Goal: Information Seeking & Learning: Learn about a topic

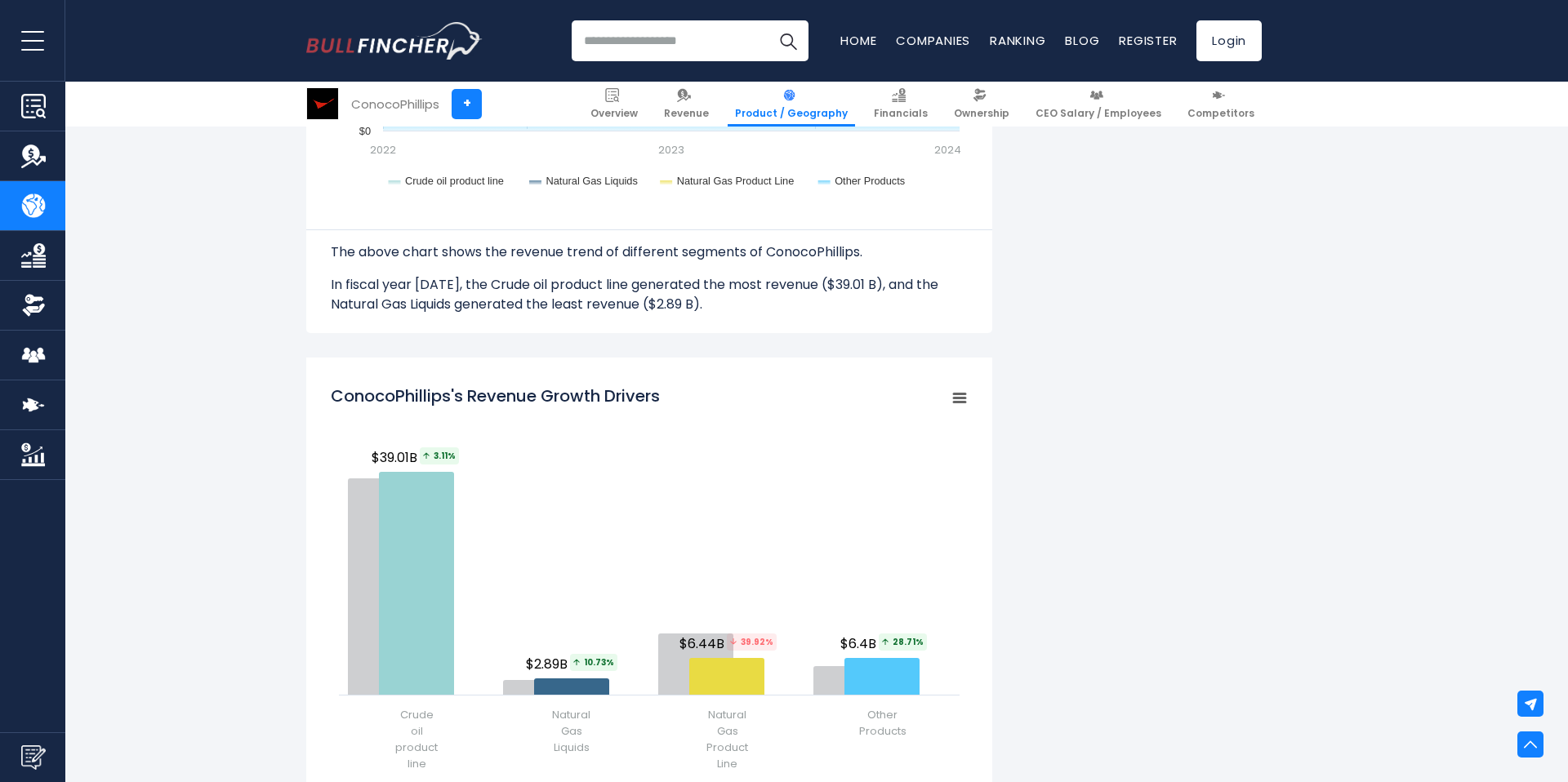
scroll to position [2058, 0]
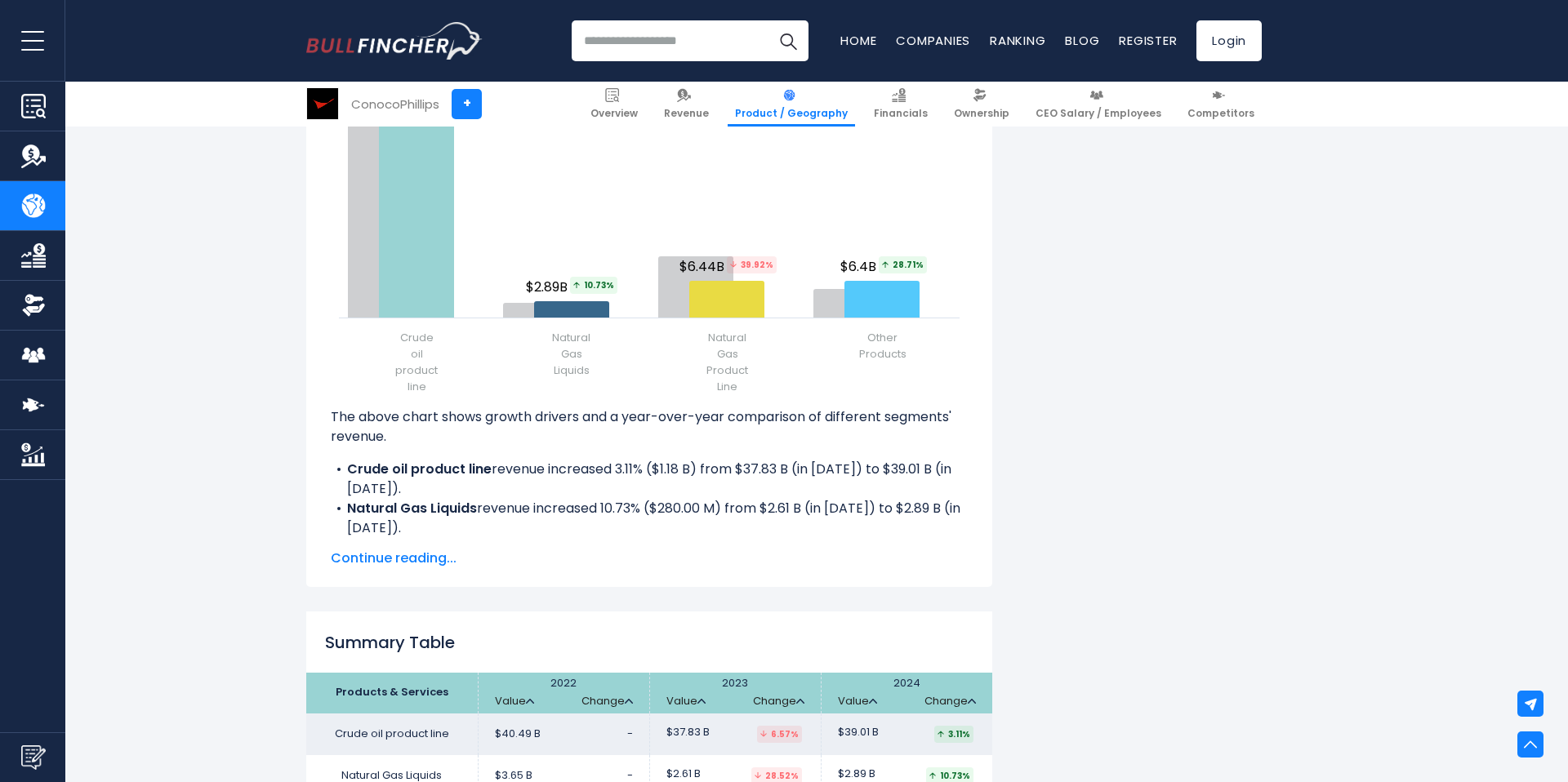
click at [429, 558] on span "Continue reading..." at bounding box center [649, 558] width 637 height 20
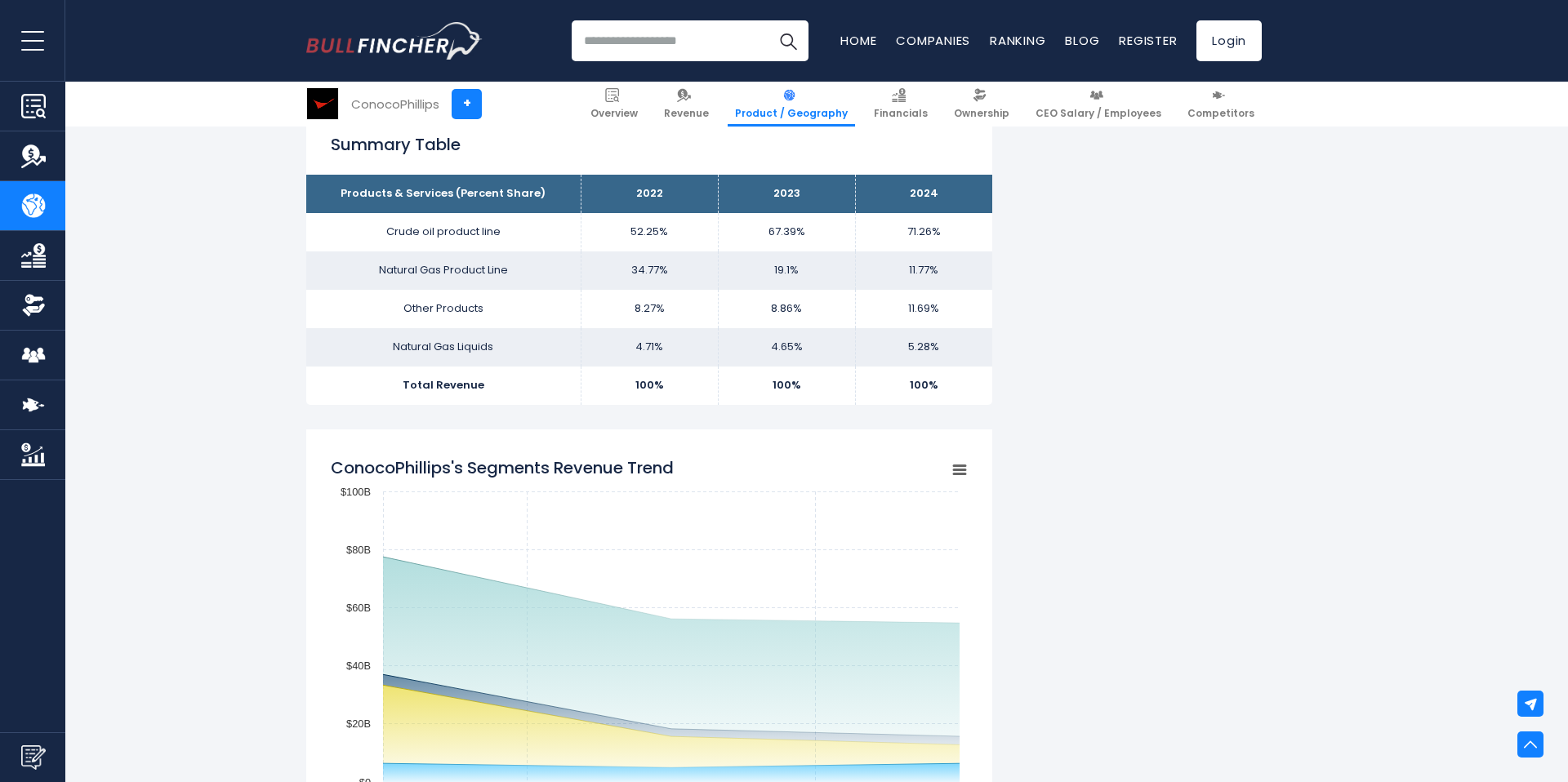
scroll to position [704, 0]
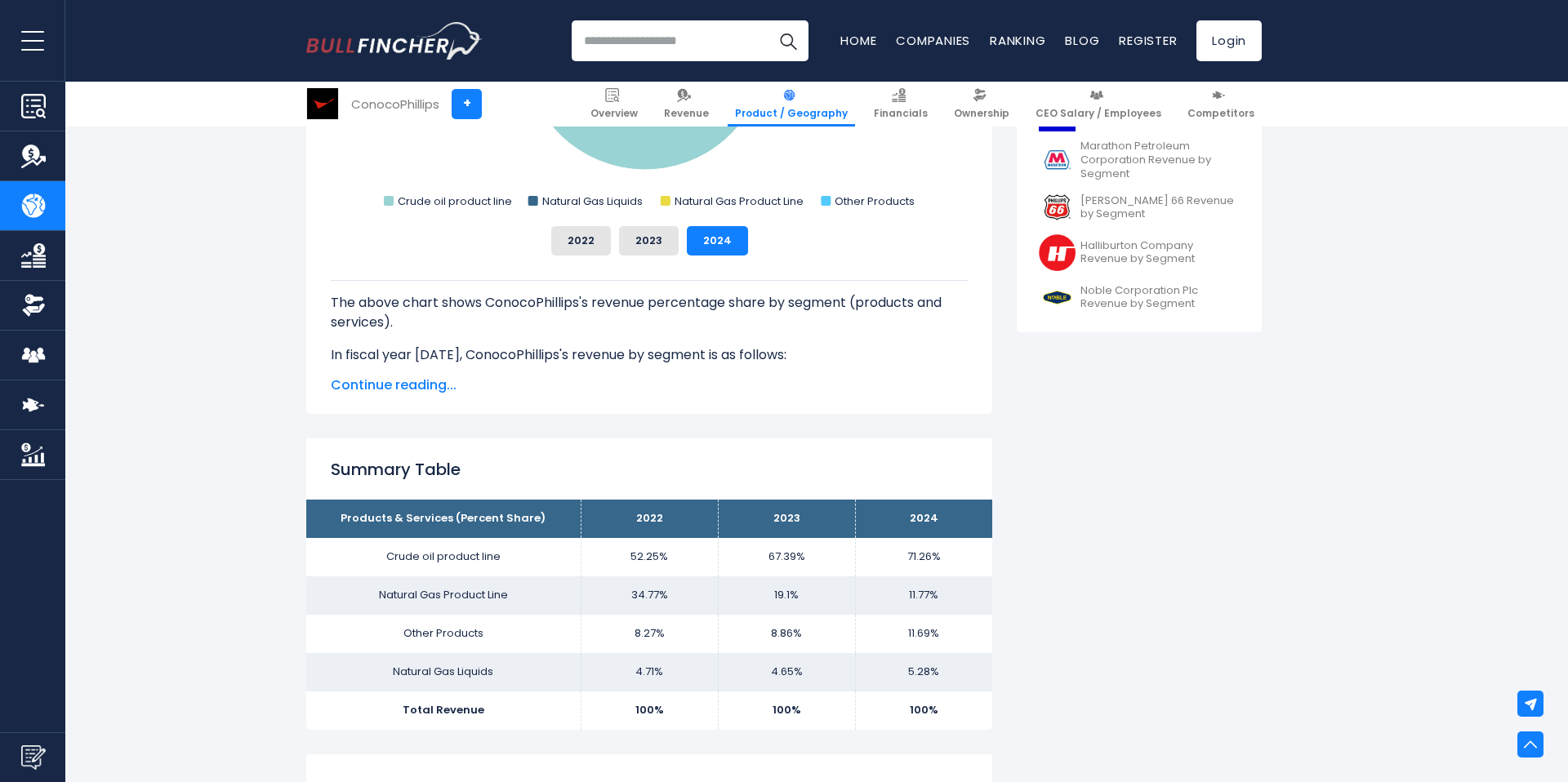
click at [428, 386] on span "Continue reading..." at bounding box center [649, 385] width 637 height 20
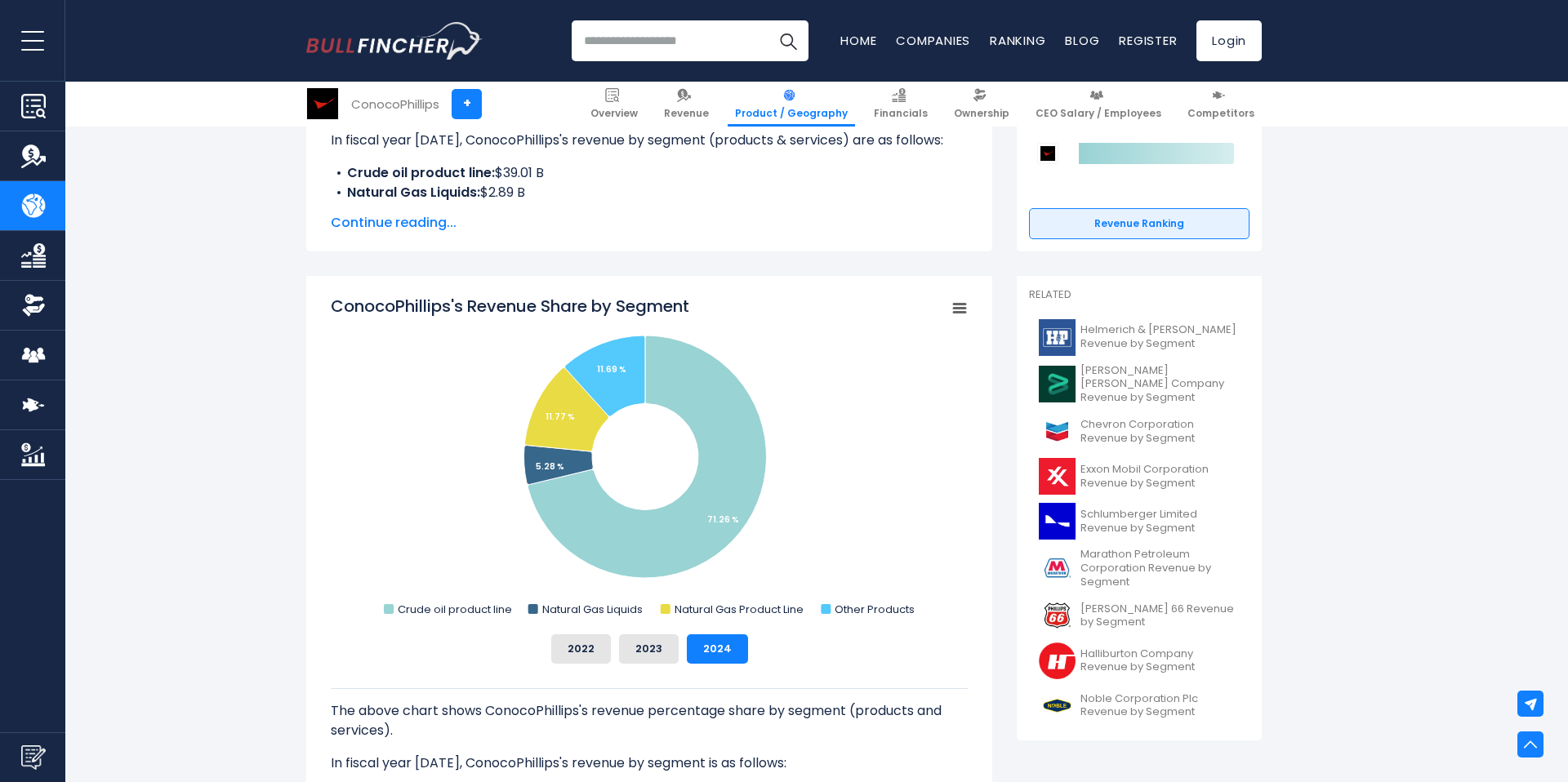
scroll to position [0, 0]
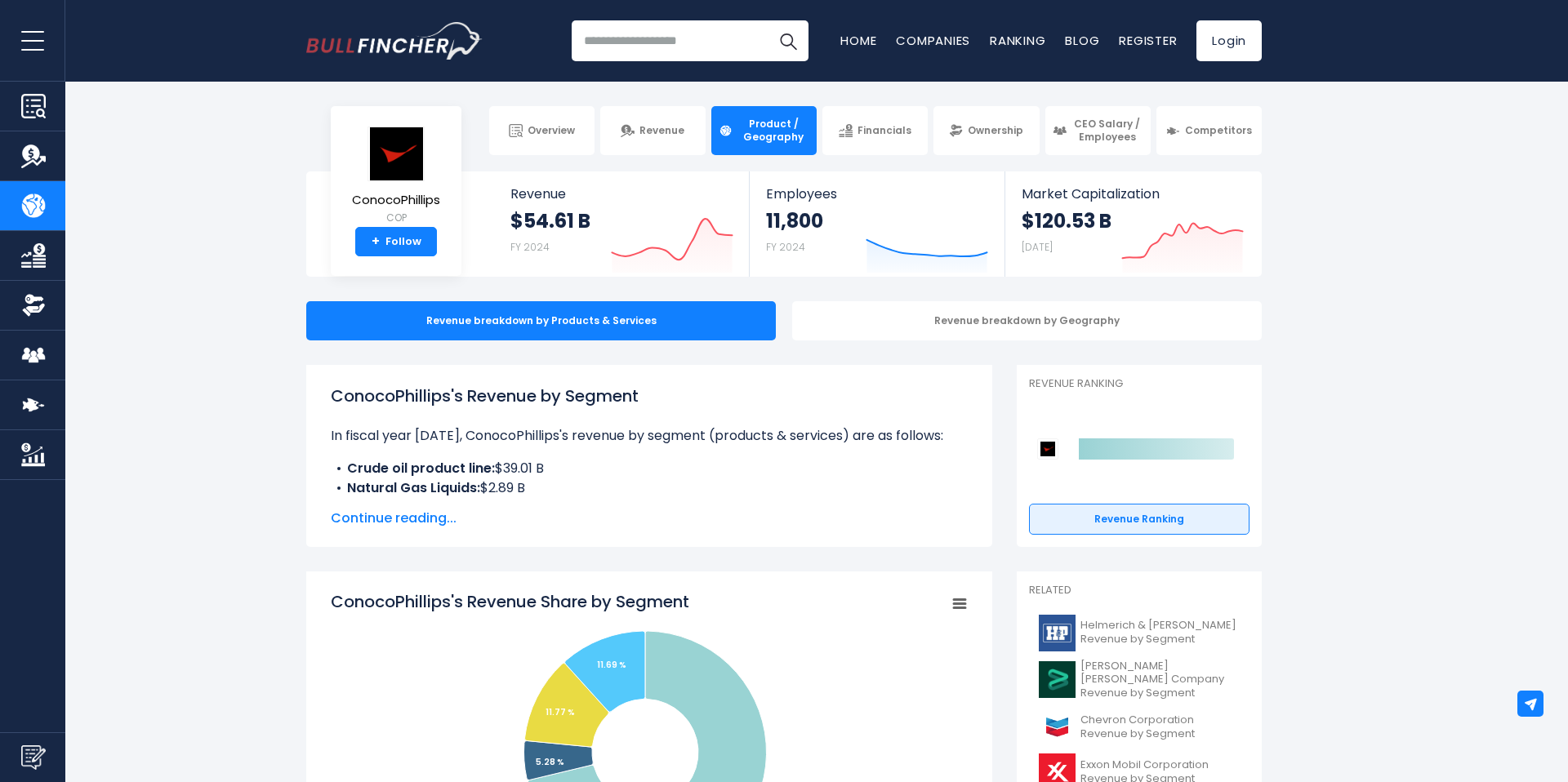
click at [425, 516] on span "Continue reading..." at bounding box center [649, 518] width 637 height 20
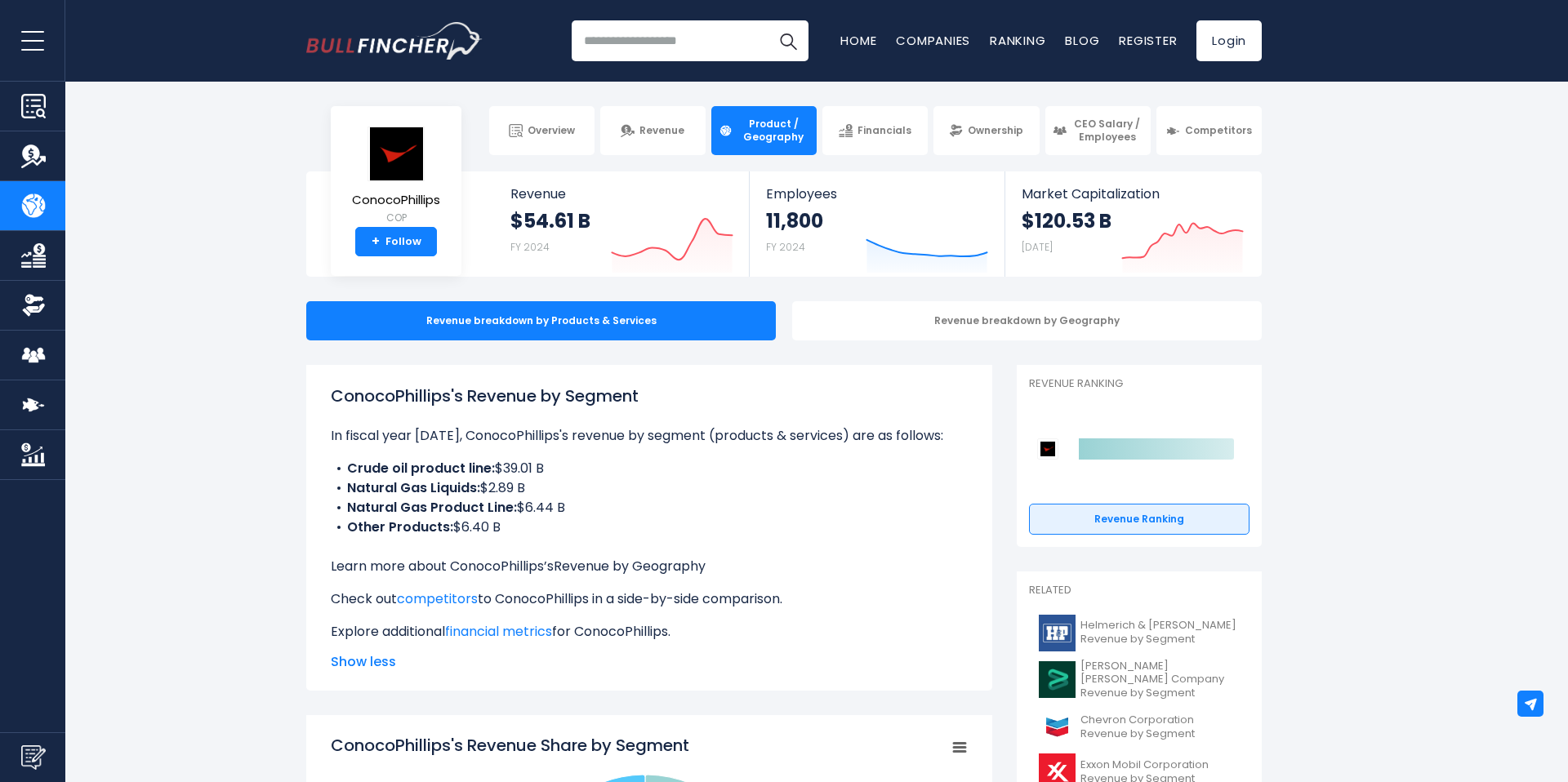
click at [581, 573] on link "Revenue by Geography" at bounding box center [629, 567] width 152 height 19
